Goal: Transaction & Acquisition: Purchase product/service

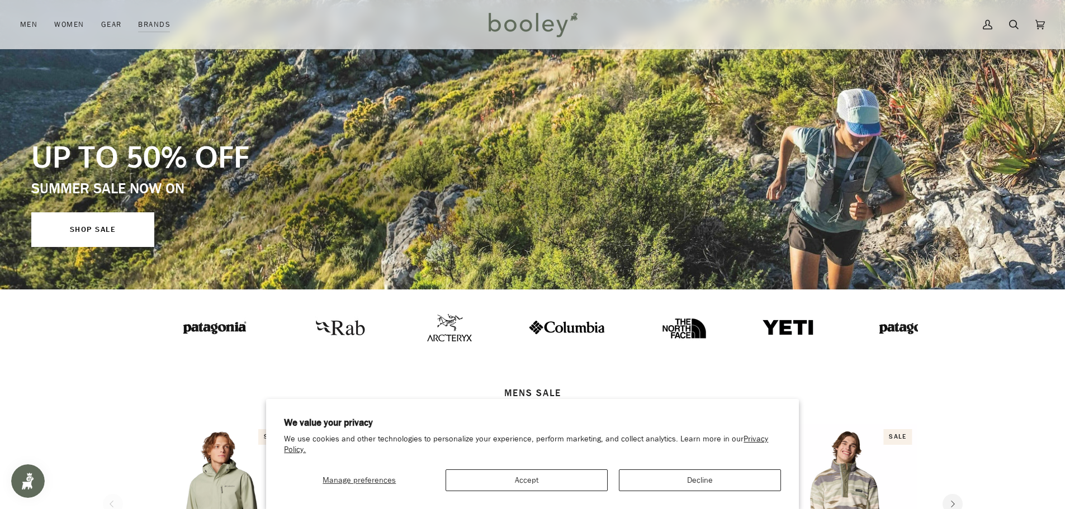
scroll to position [112, 0]
click at [523, 478] on button "Accept" at bounding box center [526, 481] width 162 height 22
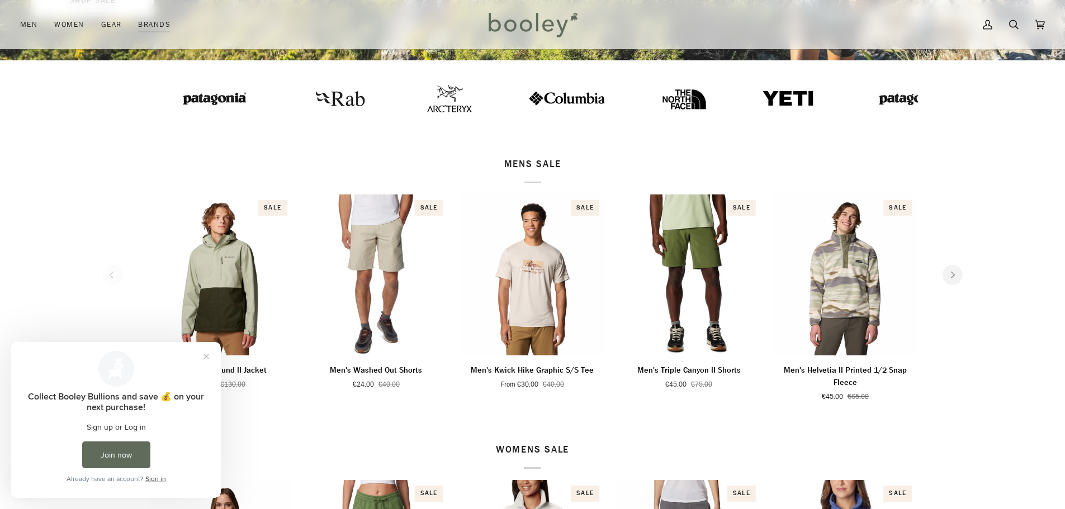
scroll to position [335, 0]
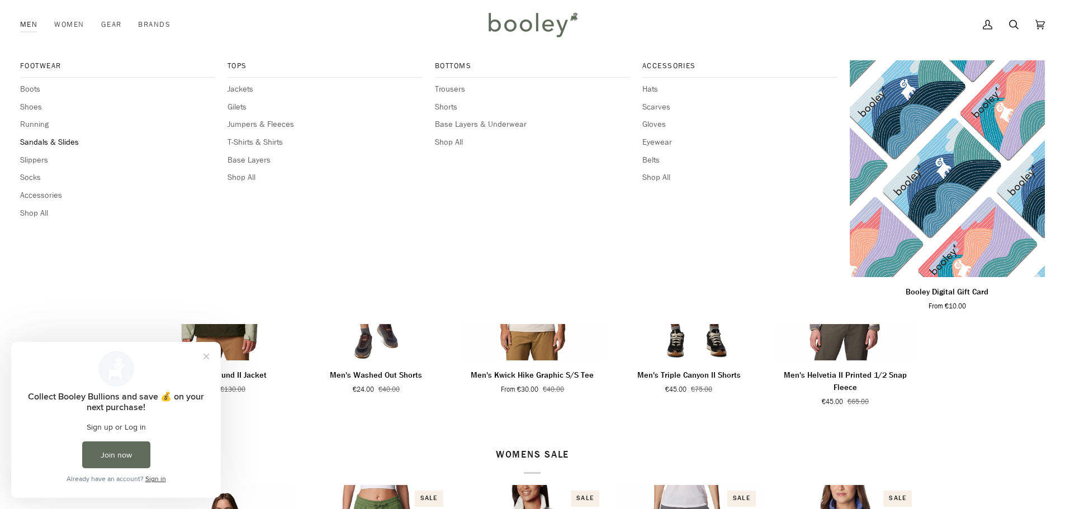
click at [57, 139] on span "Sandals & Slides" at bounding box center [117, 142] width 195 height 12
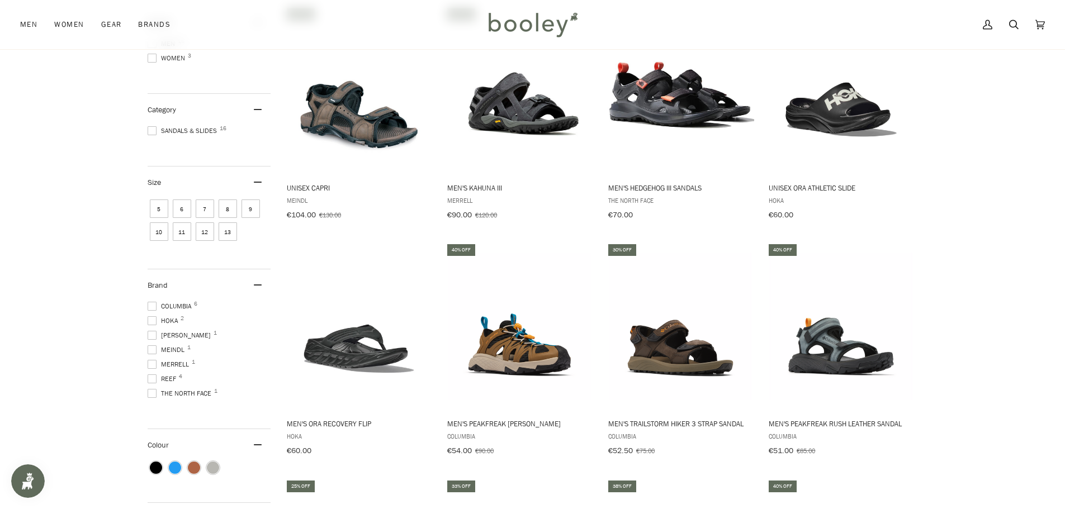
scroll to position [189, 0]
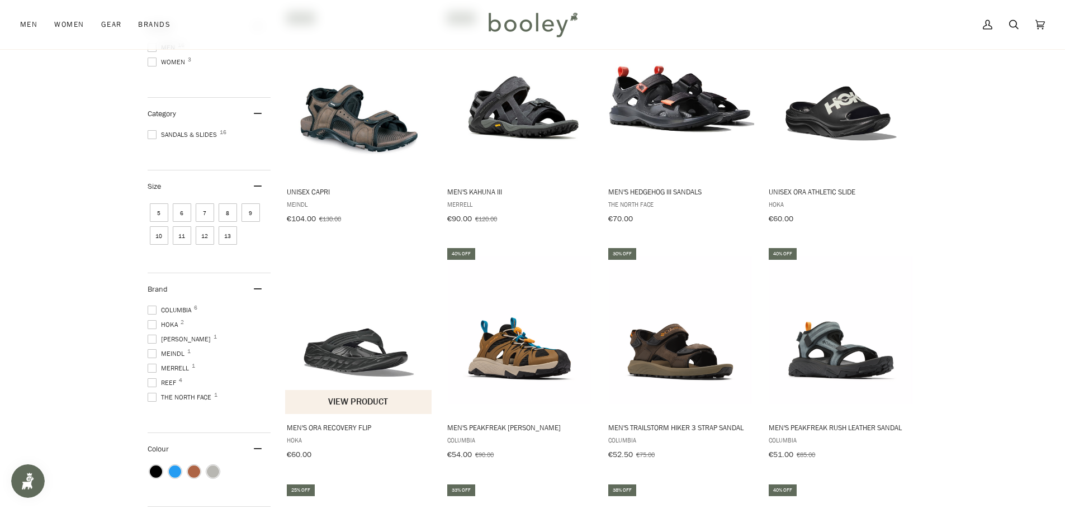
click at [352, 340] on img "Men's Ora Recovery Flip" at bounding box center [359, 331] width 148 height 148
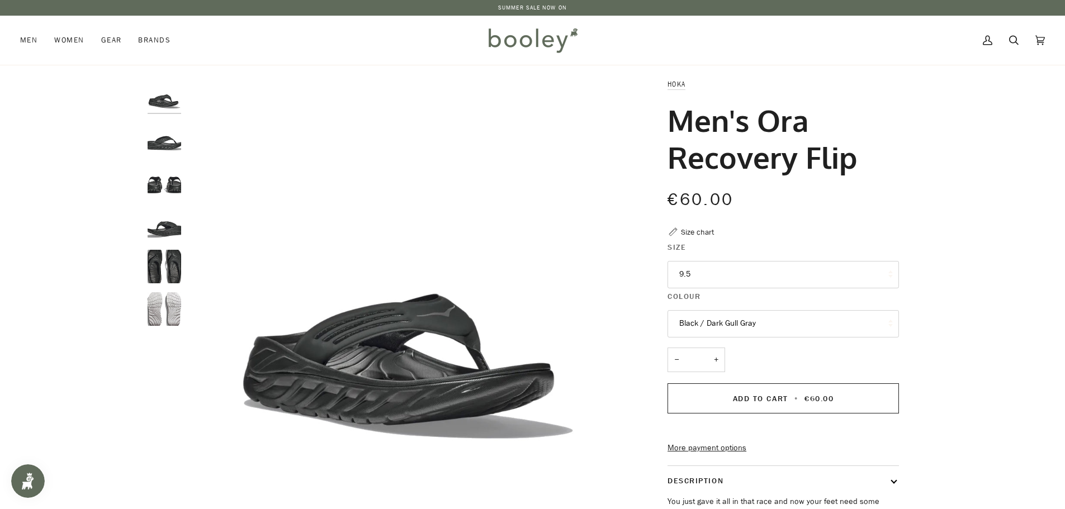
click at [154, 141] on img "Hoka Men's Ora Recovery Flip 2 Black / Dark Gull Gray - Booley Galway" at bounding box center [165, 138] width 34 height 34
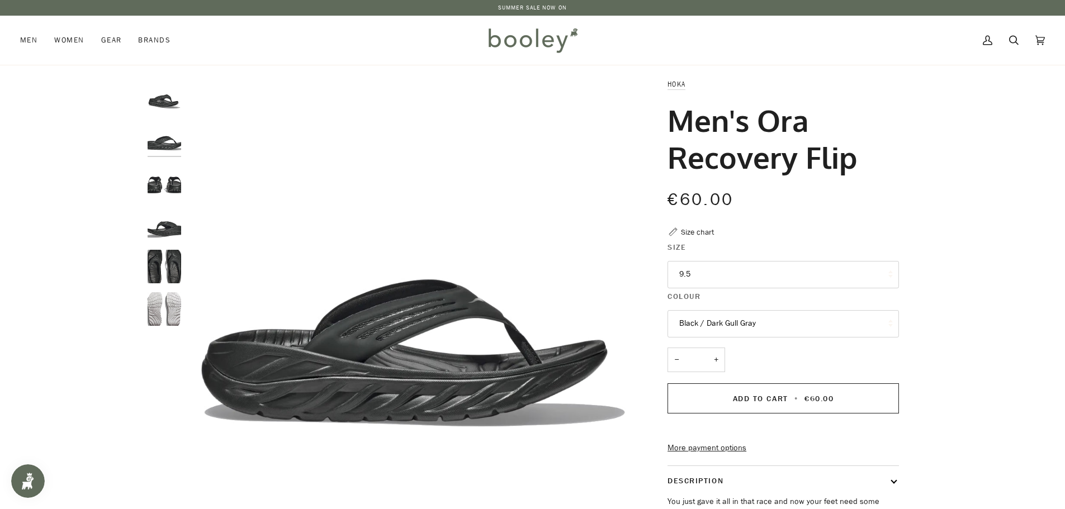
click at [159, 183] on img "Hoka Men's Ora Recovery Flip 2 Black / Dark Gull Gray - Booley Galway" at bounding box center [165, 181] width 34 height 34
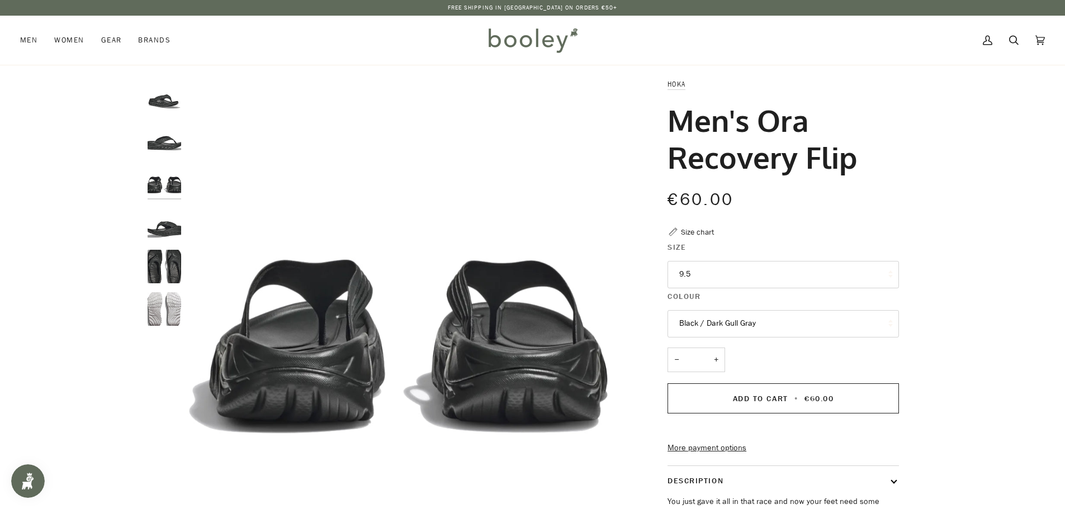
click at [163, 231] on img "Hoka Men's Ora Recovery Flip 2 Black / Dark Gull Gray - Booley Galway" at bounding box center [165, 224] width 34 height 34
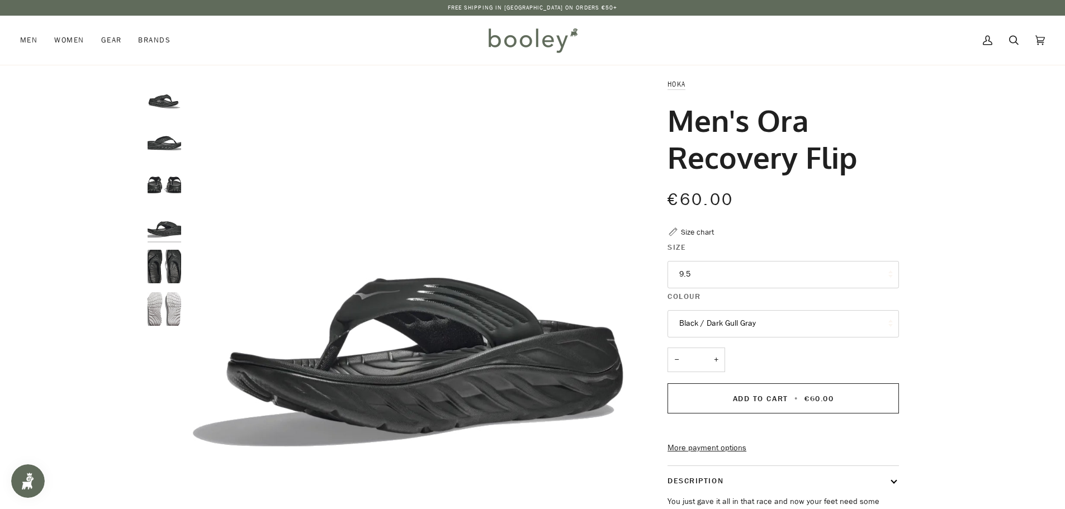
click at [169, 267] on img "Hoka Men's Ora Recovery Flip 2 Black / Dark Gull Gray - Booley Galway" at bounding box center [165, 267] width 34 height 34
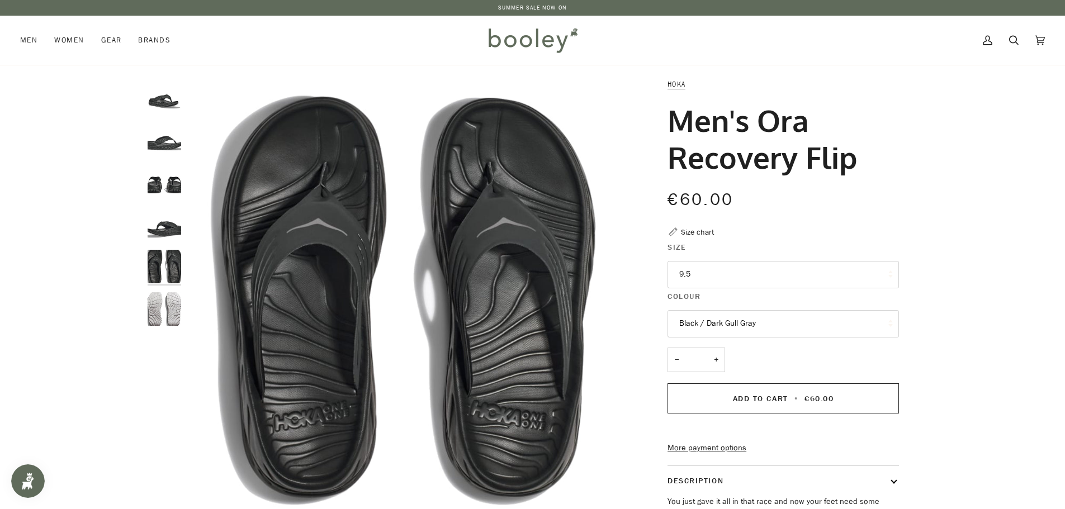
drag, startPoint x: 668, startPoint y: 117, endPoint x: 822, endPoint y: 148, distance: 156.8
click at [866, 157] on h1 "Men's Ora Recovery Flip" at bounding box center [778, 139] width 223 height 74
copy h1 "Men's Ora Recovery Flip"
